Goal: Entertainment & Leisure: Consume media (video, audio)

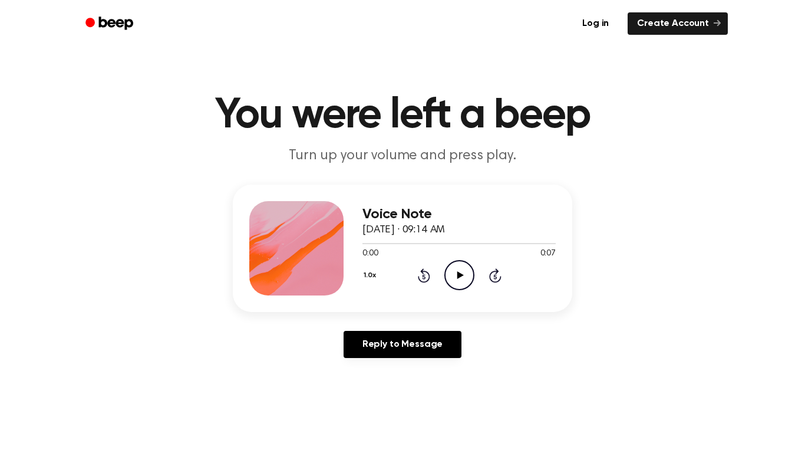
click at [467, 284] on icon "Play Audio" at bounding box center [460, 275] width 30 height 30
click at [460, 276] on icon at bounding box center [460, 275] width 6 height 8
click at [456, 278] on icon "Play Audio" at bounding box center [460, 275] width 30 height 30
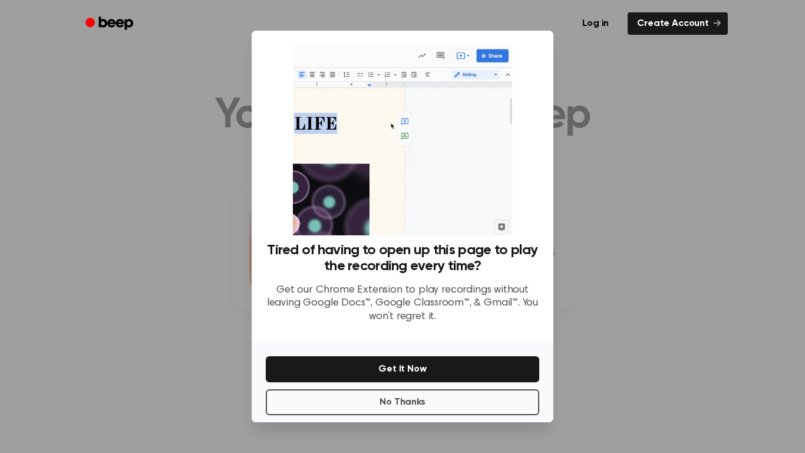
click at [406, 383] on div "No Thanks Get It Now" at bounding box center [403, 382] width 302 height 80
click at [415, 396] on button "No Thanks" at bounding box center [403, 402] width 274 height 26
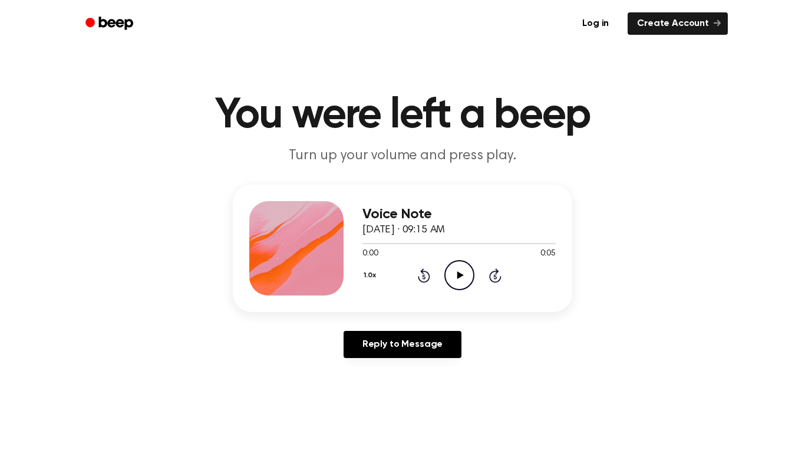
click at [459, 279] on icon "Play Audio" at bounding box center [460, 275] width 30 height 30
click at [461, 283] on icon "Play Audio" at bounding box center [460, 275] width 30 height 30
click at [450, 271] on icon "Play Audio" at bounding box center [460, 275] width 30 height 30
click at [453, 277] on icon "Play Audio" at bounding box center [460, 275] width 30 height 30
click at [455, 278] on icon "Play Audio" at bounding box center [460, 275] width 30 height 30
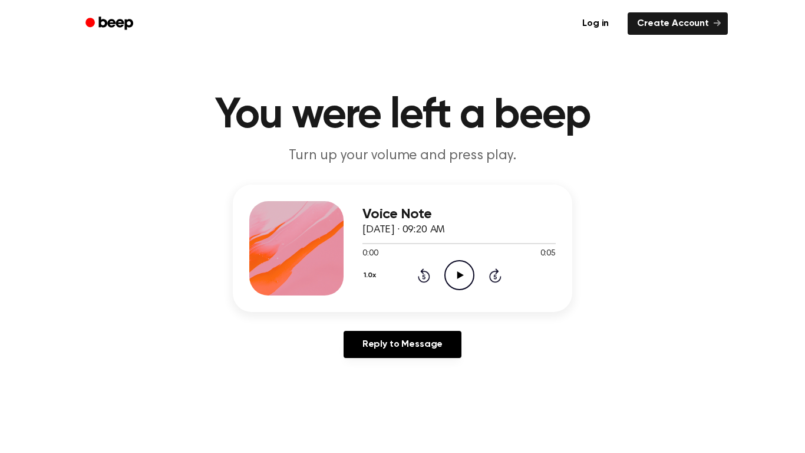
click at [461, 282] on icon "Play Audio" at bounding box center [460, 275] width 30 height 30
click at [459, 275] on icon at bounding box center [460, 275] width 6 height 8
click at [456, 270] on icon "Play Audio" at bounding box center [460, 275] width 30 height 30
